Goal: Transaction & Acquisition: Purchase product/service

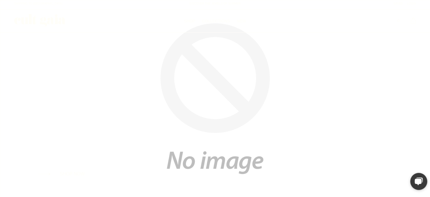
click at [399, 20] on button "Search" at bounding box center [398, 21] width 8 height 8
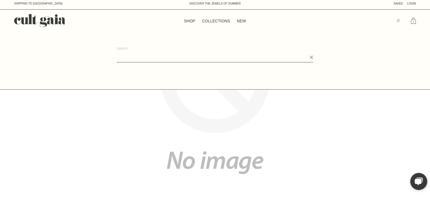
click at [169, 55] on input "Search" at bounding box center [215, 58] width 197 height 10
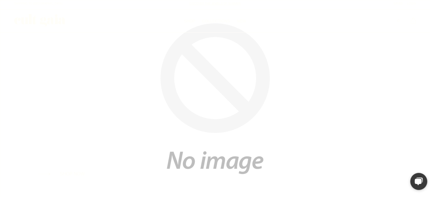
type input "**"
click at [397, 10] on div ".cls-1 { fill: #fff; stroke-width: 0px; } Cult Gaia Test Environment SHOP COLLE…" at bounding box center [215, 21] width 430 height 23
click at [404, 5] on ul "SAVED Login" at bounding box center [382, 3] width 68 height 4
click at [395, 14] on div ".cls-1 { fill: #fff; stroke-width: 0px; } Cult Gaia Test Environment SHOP COLLE…" at bounding box center [215, 21] width 430 height 23
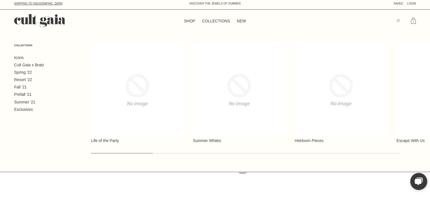
click at [32, 3] on link "Shipping to [GEOGRAPHIC_DATA]" at bounding box center [38, 3] width 48 height 3
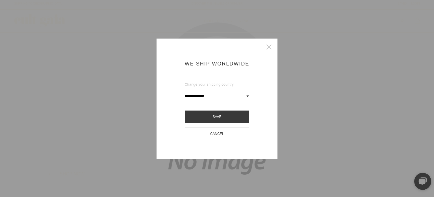
click at [215, 124] on form "**********" at bounding box center [217, 112] width 65 height 64
click at [215, 120] on button "Save" at bounding box center [217, 116] width 65 height 12
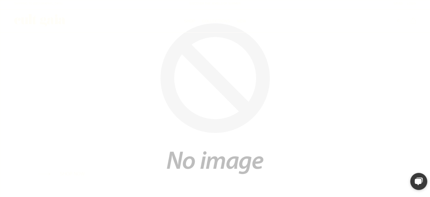
drag, startPoint x: 388, startPoint y: 5, endPoint x: 391, endPoint y: 6, distance: 3.2
click at [389, 5] on ul "SAVED Login" at bounding box center [382, 3] width 68 height 4
click at [400, 19] on button "Search" at bounding box center [398, 21] width 8 height 8
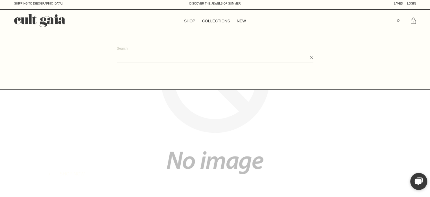
click at [176, 56] on input "Search" at bounding box center [215, 58] width 197 height 10
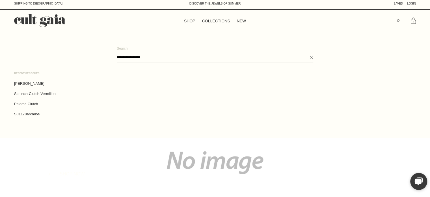
type input "**********"
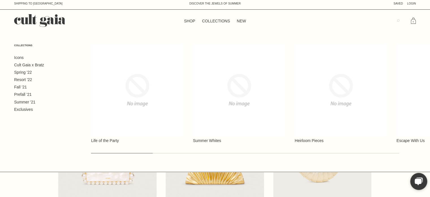
click at [397, 20] on icon "Search" at bounding box center [398, 20] width 3 height 3
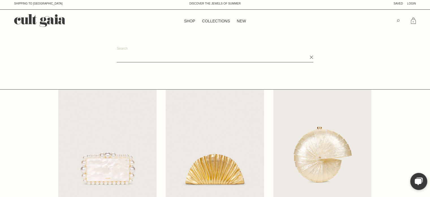
click at [152, 59] on input "Search" at bounding box center [215, 58] width 197 height 10
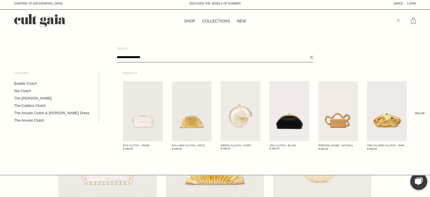
type input "**********"
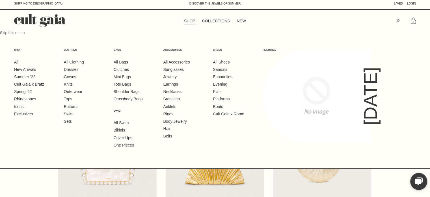
click at [189, 20] on link "SHOP" at bounding box center [190, 21] width 18 height 7
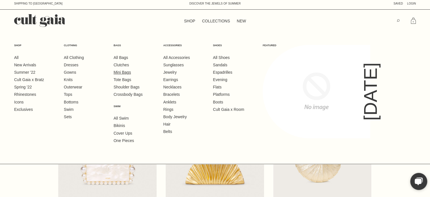
click at [124, 71] on ul "All Bags Clutches Mini Bags Tote Bags Shoulder Bags Crossbody Bags" at bounding box center [134, 76] width 41 height 42
click at [121, 62] on link "Clutches" at bounding box center [121, 64] width 15 height 5
click at [120, 64] on link "Clutches" at bounding box center [121, 64] width 15 height 5
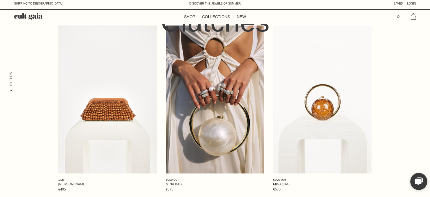
scroll to position [85, 0]
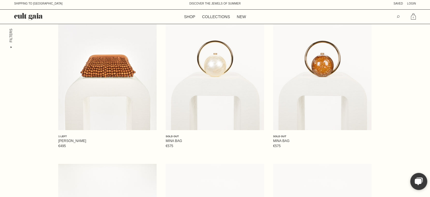
click at [12, 45] on p "Filters" at bounding box center [11, 38] width 4 height 19
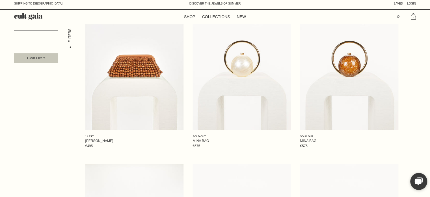
click at [29, 27] on button "Occasion" at bounding box center [36, 24] width 44 height 14
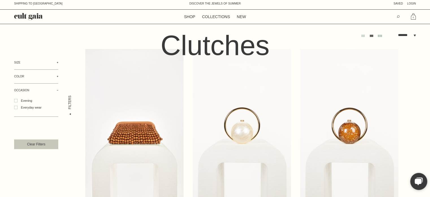
scroll to position [28, 0]
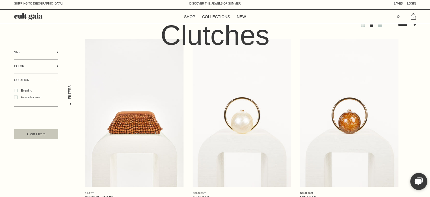
click at [66, 96] on div "Filters" at bounding box center [69, 95] width 23 height 98
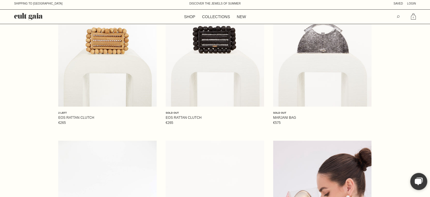
scroll to position [0, 0]
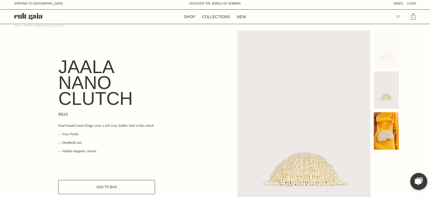
scroll to position [28, 0]
